Goal: Use online tool/utility: Use online tool/utility

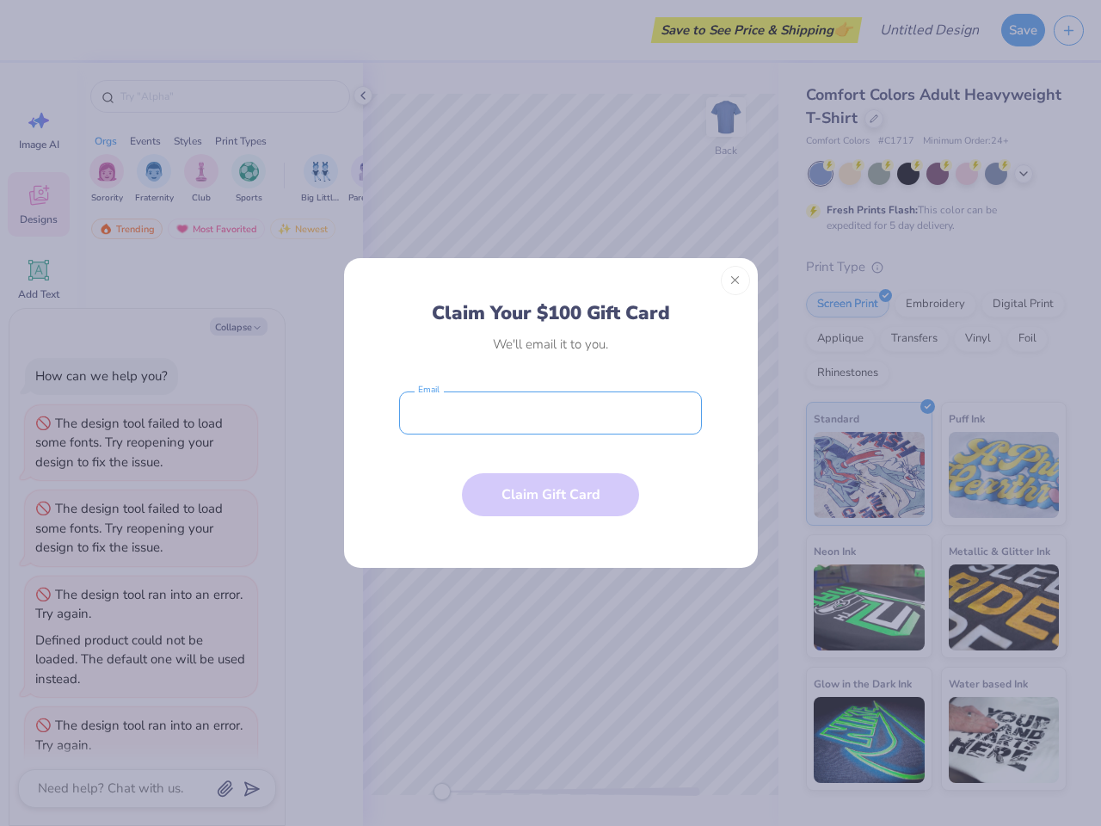
scroll to position [43, 0]
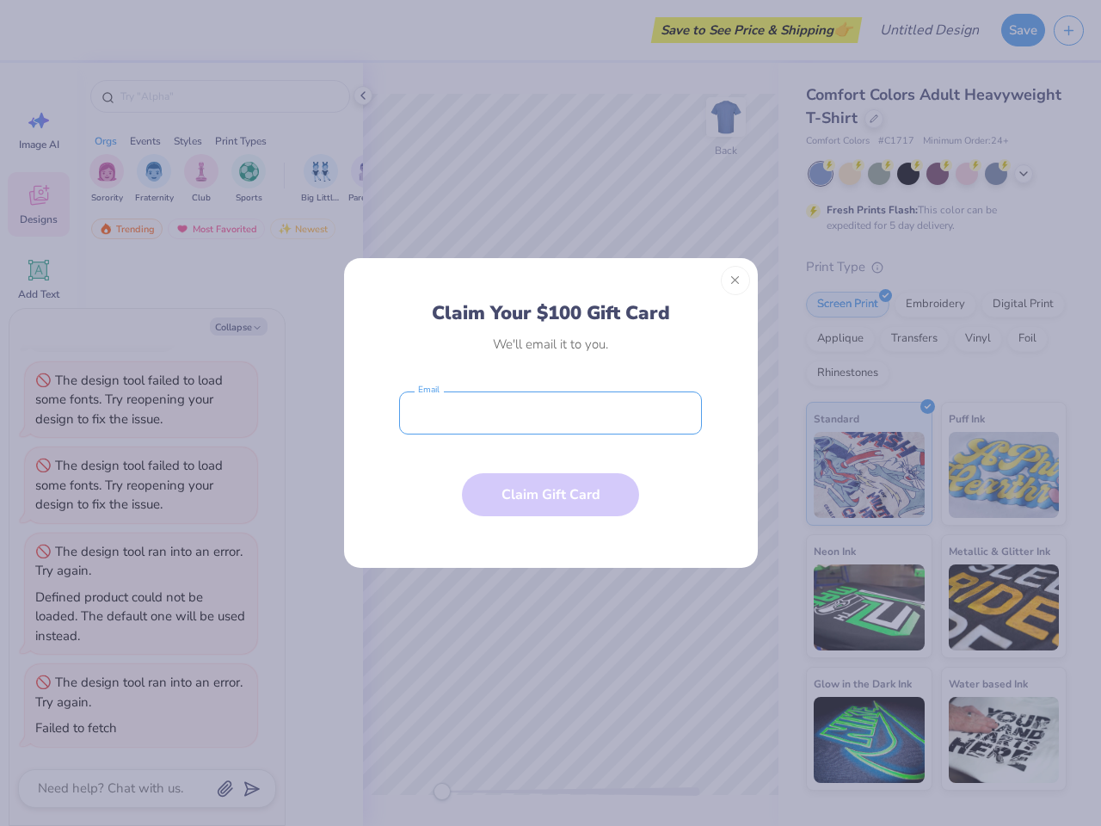
type textarea "x"
